Goal: Use online tool/utility: Utilize a website feature to perform a specific function

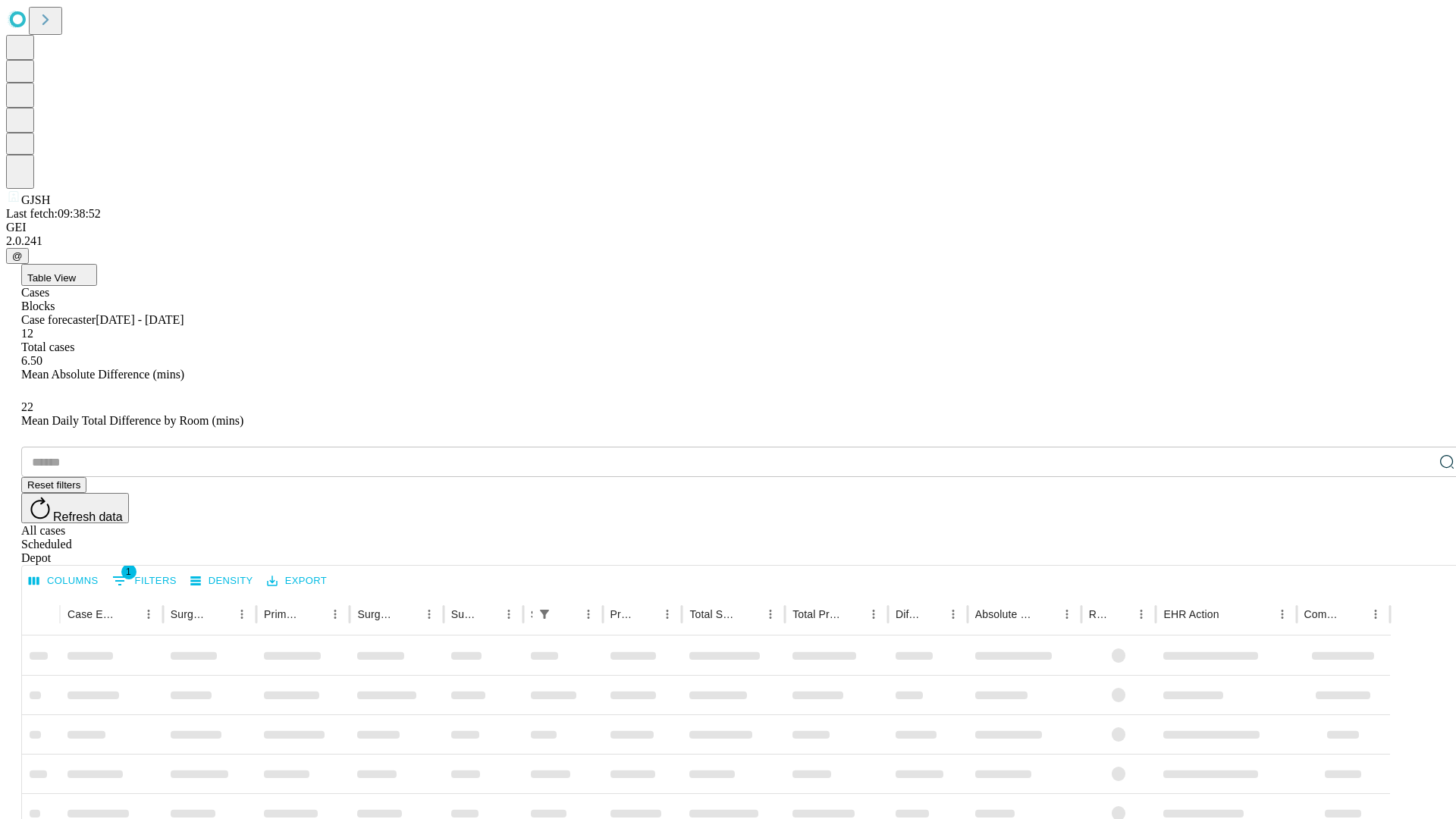
click at [76, 272] on span "Table View" at bounding box center [51, 278] width 49 height 12
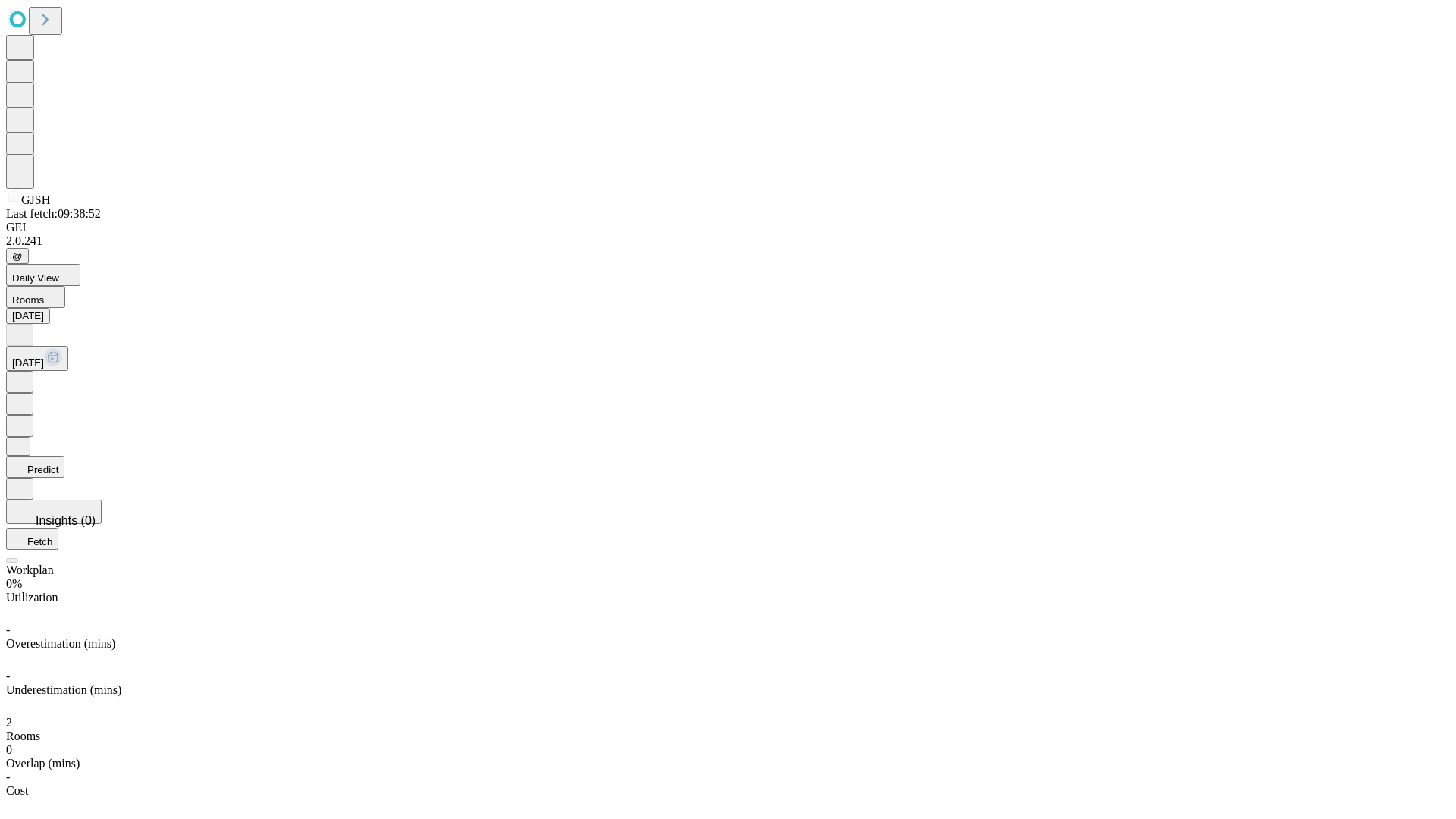
click at [64, 456] on button "Predict" at bounding box center [35, 466] width 59 height 22
